Goal: Transaction & Acquisition: Purchase product/service

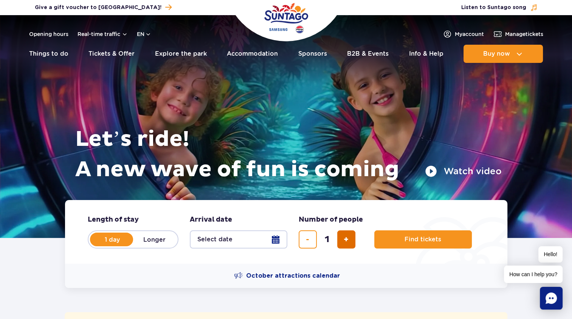
click at [351, 237] on button "add ticket" at bounding box center [346, 239] width 18 height 18
type input "2"
click at [280, 243] on button "Select date" at bounding box center [239, 239] width 98 height 18
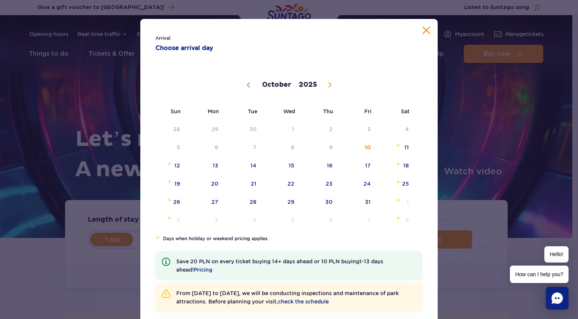
click at [323, 84] on span at bounding box center [329, 84] width 13 height 13
drag, startPoint x: 328, startPoint y: 87, endPoint x: 324, endPoint y: 86, distance: 4.4
click at [327, 87] on span at bounding box center [329, 84] width 13 height 13
click at [246, 87] on icon at bounding box center [248, 84] width 5 height 5
click at [246, 86] on icon at bounding box center [248, 84] width 5 height 5
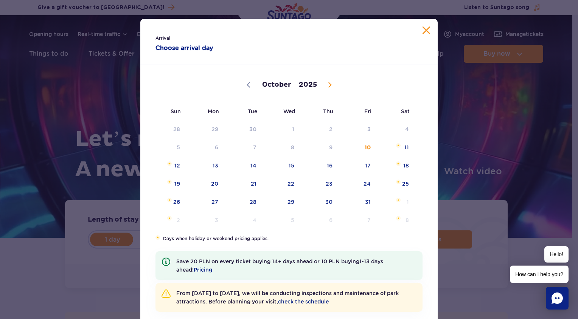
click at [242, 88] on div "October November [DATE]" at bounding box center [288, 83] width 267 height 37
click at [242, 89] on div "October November [DATE]" at bounding box center [288, 83] width 267 height 37
click at [323, 88] on span at bounding box center [329, 84] width 13 height 13
select select "10"
click at [396, 128] on span "November 1, 2025" at bounding box center [398, 127] width 5 height 5
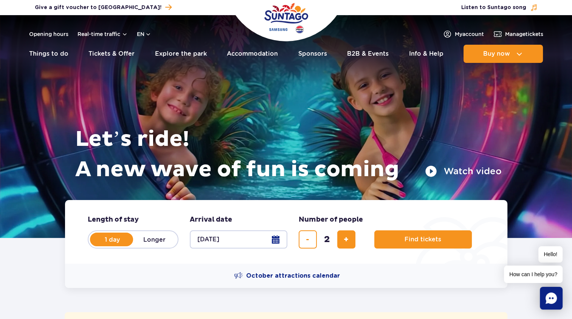
drag, startPoint x: 157, startPoint y: 277, endPoint x: 160, endPoint y: 272, distance: 5.4
click at [159, 275] on div "October attractions calendar" at bounding box center [286, 275] width 443 height 24
click at [440, 244] on button "Find tickets" at bounding box center [424, 239] width 98 height 18
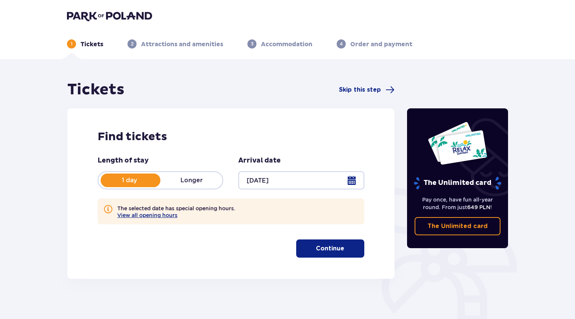
click at [328, 251] on p "Continue" at bounding box center [330, 248] width 28 height 8
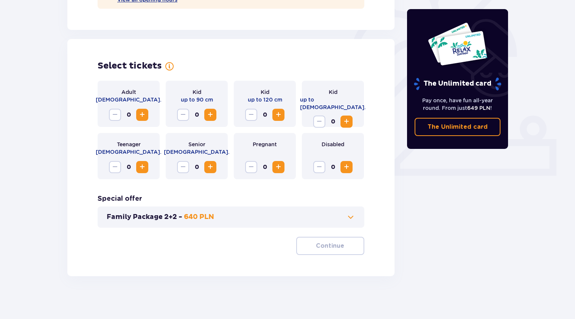
scroll to position [218, 0]
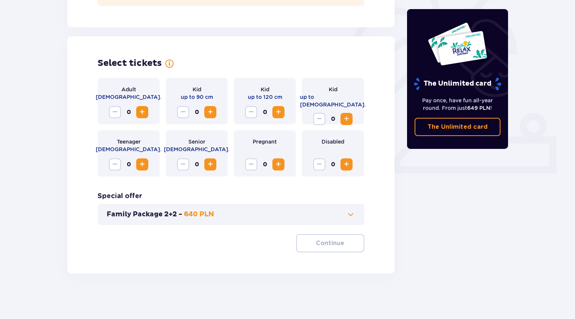
click at [146, 111] on span "Increase" at bounding box center [142, 111] width 9 height 9
click at [332, 238] on button "Continue" at bounding box center [330, 243] width 68 height 18
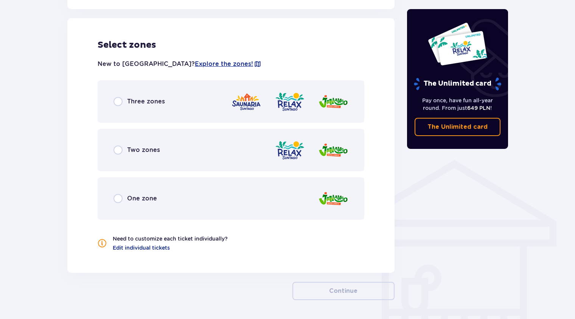
scroll to position [455, 0]
click at [118, 194] on input "radio" at bounding box center [118, 197] width 9 height 9
radio input "true"
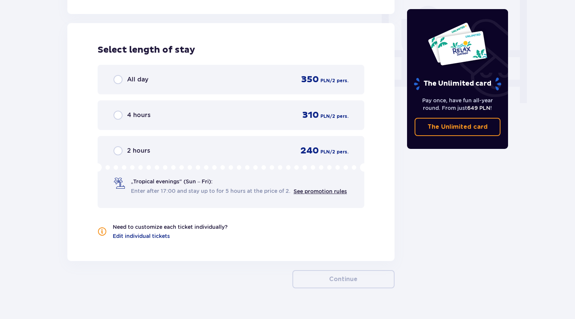
scroll to position [718, 0]
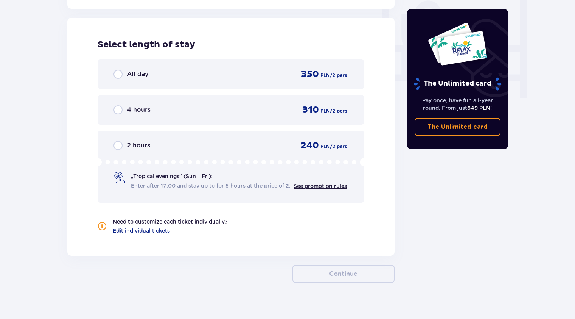
click at [141, 81] on div "All day 350 PLN / 2 pers." at bounding box center [231, 74] width 267 height 30
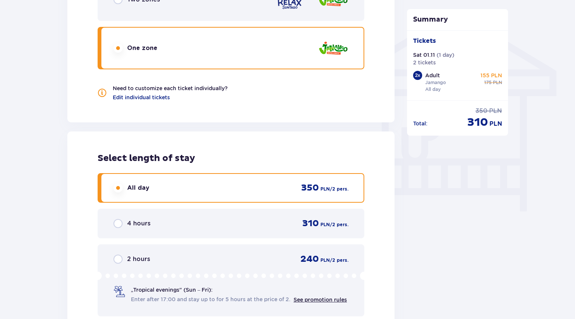
scroll to position [505, 0]
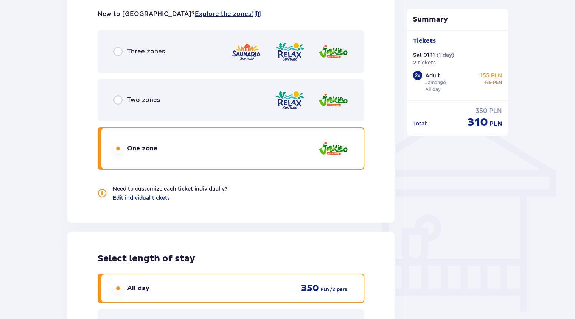
click at [119, 96] on input "radio" at bounding box center [118, 99] width 9 height 9
radio input "true"
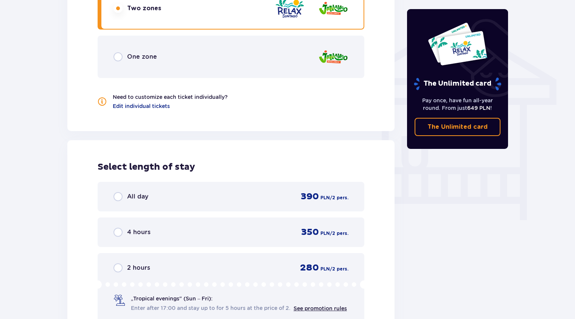
scroll to position [643, 0]
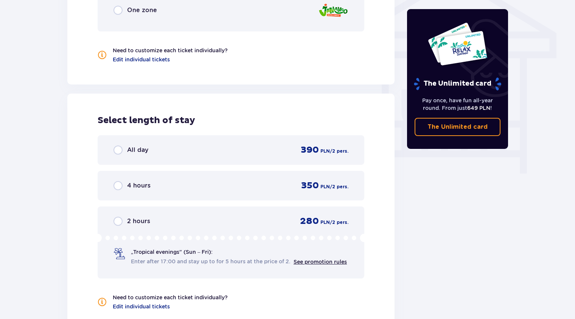
click at [120, 155] on div "All day 390 PLN / 2 pers." at bounding box center [231, 149] width 235 height 11
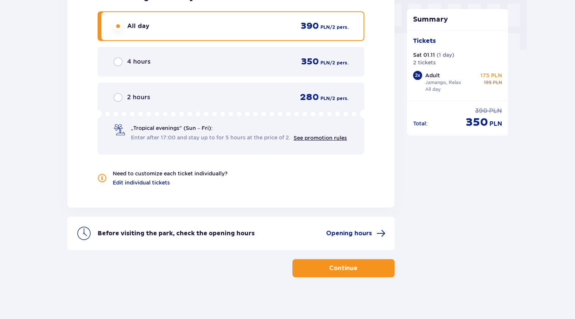
scroll to position [770, 0]
